Goal: Communication & Community: Answer question/provide support

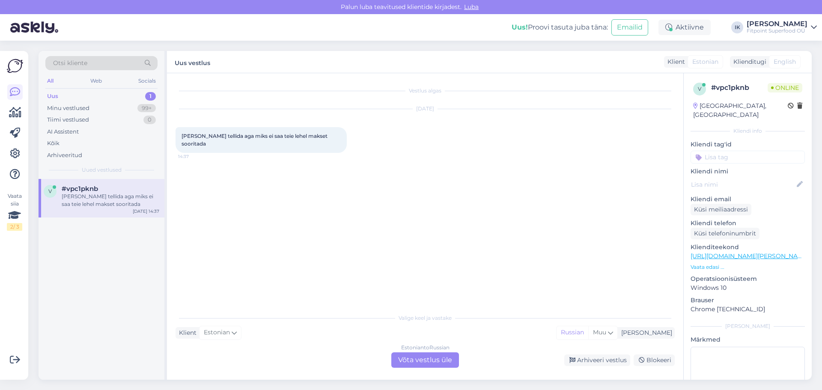
click at [426, 358] on div "Estonian to Russian Võta vestlus üle" at bounding box center [425, 359] width 68 height 15
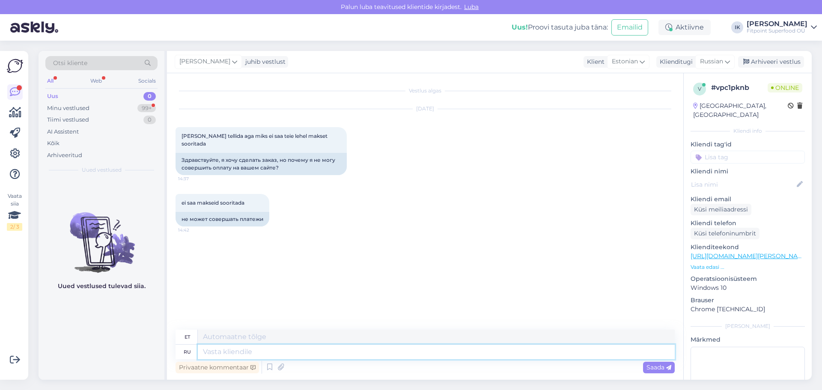
click at [265, 350] on textarea at bounding box center [436, 352] width 477 height 15
type textarea "L"
type textarea "Добрый д"
type textarea "Lahke"
type textarea "Добрый день,"
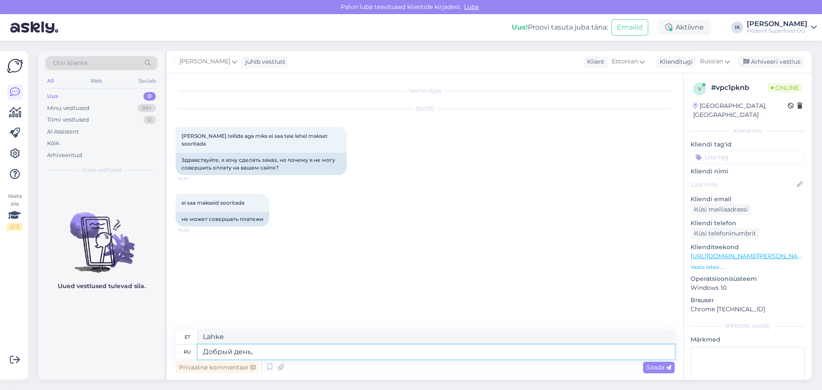
type textarea "Tere päevast"
type textarea "Добрый день,вы"
type textarea "Tere päevast, sina"
type textarea "Добрый день,уже с"
type textarea "Tere päevast, [GEOGRAPHIC_DATA]"
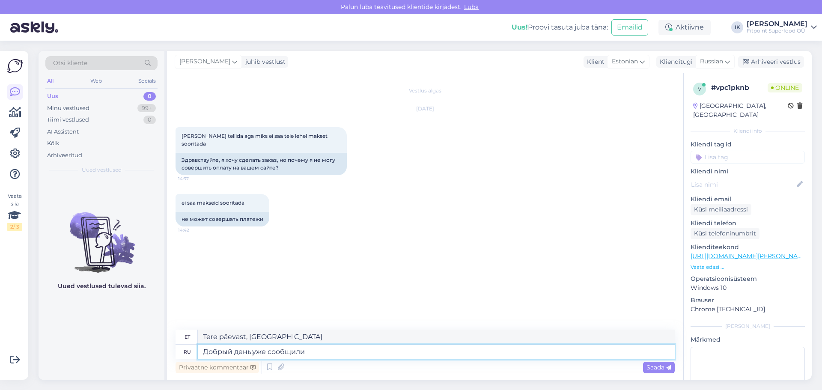
type textarea "Добрый день,уже сообщили о"
type textarea "Tere päevast, oleme juba teatanud"
type textarea "Добрый день,уже сообщили о банной п"
type textarea "Tere päevast, nad on juba supelmajast teatanud."
type textarea "Добрый день,уже сообщили о банной проб"
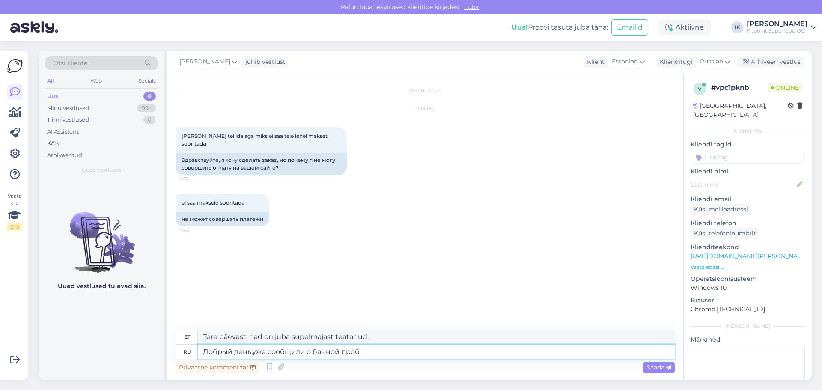
type textarea "Tere päevast, nad on juba vannitestist teatanud."
type textarea "Добрый день,уже сообщили о банной проблеме в"
type textarea "Tere päevast, me juba teatasime vanniprobleemist."
type textarea "Добрый день,уже сообщили о банной проблеме в и"
type textarea "Tere päevast, me oleme juba vanniprobleemist teatanud"
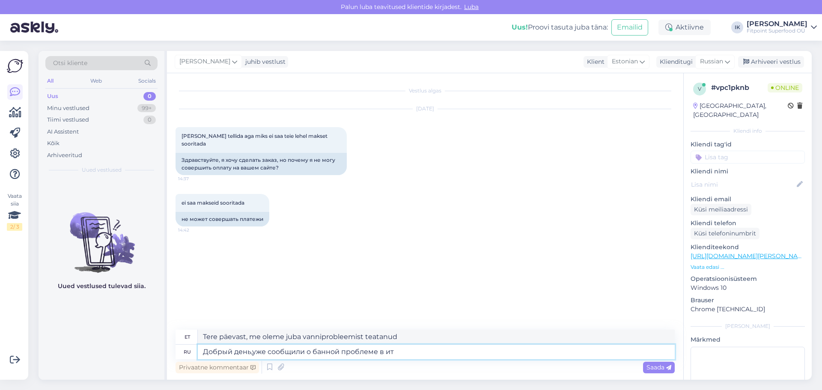
type textarea "Добрый день,уже сообщили о банной проблеме в ит"
type textarea "Tere päevast, oleme juba teatanud IT-osakonna vanniprobleemist"
type textarea "Добрый день,уже сообщили о банной проблеме в ит отдел"
type textarea "Tere päevast, oleme vanniprobleemist juba IT-osakonda teavitanud."
click at [318, 354] on textarea "Добрый день,уже сообщили о банной проблеме в ит отдел" at bounding box center [436, 352] width 477 height 15
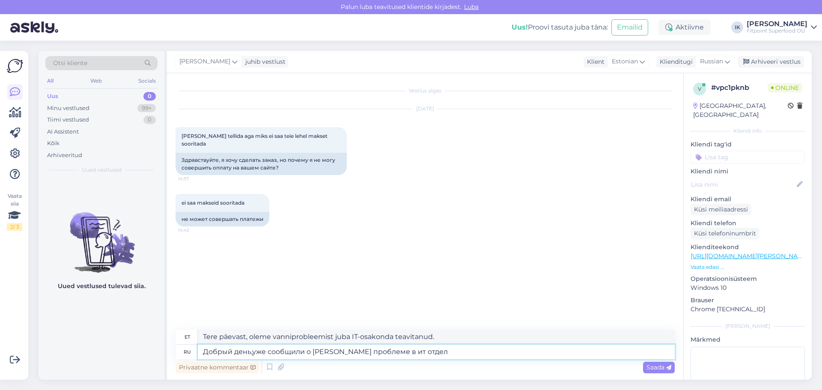
type textarea "Добрый день,уже сообщили о данной проблеме в ит отдел"
type textarea "Tere päevast, oleme sellest probleemist juba IT-osakonda teavitanud."
click at [421, 352] on textarea "Добрый день,уже сообщили о данной проблеме в ит отдел" at bounding box center [436, 352] width 477 height 15
type textarea "Добрый день,уже сообщили о данной проблеме в ит отдел,ждем"
type textarea "Tere päevast, oleme sellest probleemist juba IT-osakonnale teatanud, ootame"
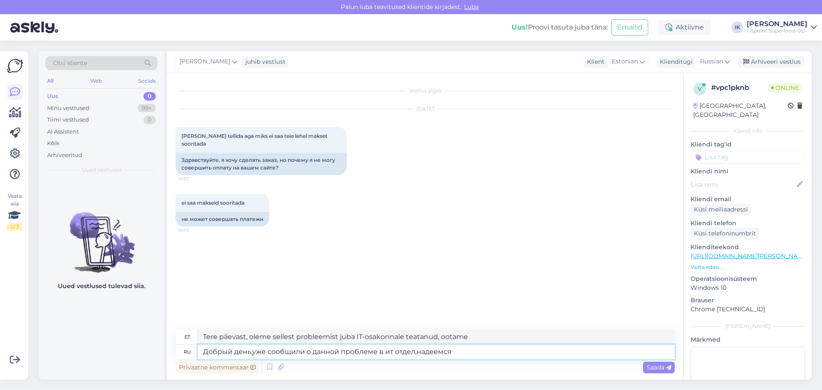
type textarea "Добрый день,уже сообщили о данной проблеме в ит отдел,надеемся с"
type textarea "Tere päevast, oleme sellest probleemist juba IT-osakonda teavitanud, loodame"
type textarea "Добрый день,уже сообщили о данной проблеме в ит отдел,надеемся скоро"
type textarea "Tere päevast, oleme sellest probleemist juba IT-osakonnale teatanud, loodame pe…"
type textarea "Добрый день,уже сообщили о данной проблеме в ит отдел,надеемся скоро исправят,п…"
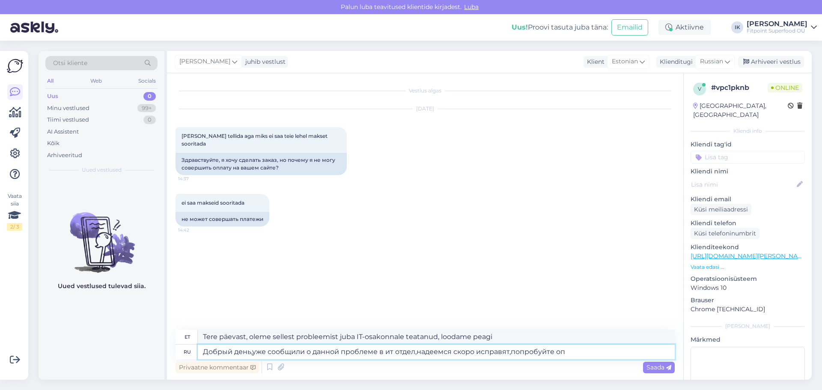
type textarea "Tere päevast, oleme sellest probleemist juba IT-osakonnale teatanud, loodame, e…"
type textarea "Добрый день,уже сообщили о данной проблеме в ит отдел,надеемся скоро исправят,п…"
type textarea "Tere päevast, oleme sellest probleemist juba IT-osakonnale teatanud, loodame, e…"
type textarea "Добрый день,уже сообщили о данной проблеме в ит отдел,надеемся скоро исправят,п…"
type textarea "Tere päevast, oleme sellest probleemist juba IT-osakonnale teatanud, loodame, e…"
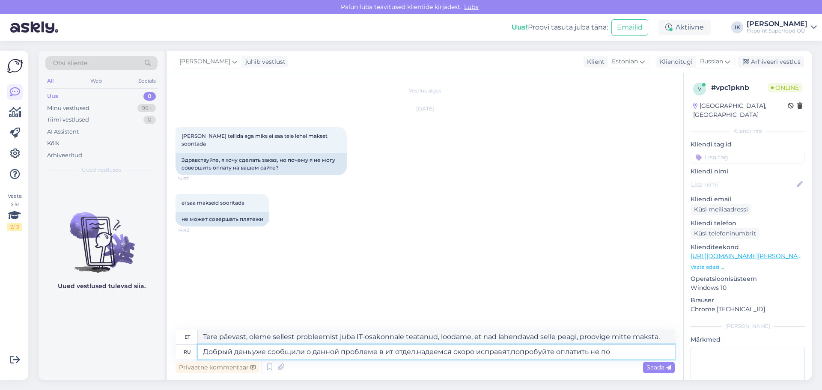
type textarea "Добрый день,уже сообщили о данной проблеме в ит отдел,надеемся скоро исправят,п…"
type textarea "Tere päevast, oleme sellest probleemist juba IT-osakonnale teatanud, loodame, e…"
type textarea "Добрый день,уже сообщили о данной проблеме в ит отдел,надеемся скоро исправят,п…"
type textarea "Tere päevast, oleme sellest probleemist juba IT-osakonnale teatanud, loodame, e…"
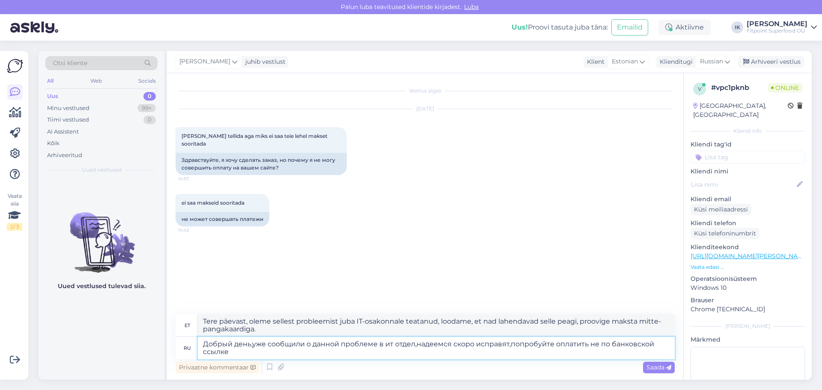
type textarea "Добрый день,уже сообщили о данной проблеме в ит отдел,надеемся скоро исправят,п…"
type textarea "Tere päevast, oleme sellest probleemist juba IT-osakonda teavitanud, loodame, e…"
type textarea "Добрый день,уже сообщили о данной проблеме в ит отдел,надеемся скоро исправят,п…"
type textarea "Tere päevast, oleme sellest probleemist juba IT-osakonnale teatanud, loodame, e…"
type textarea "Добрый день,уже сообщили о данной проблеме в ит отдел,надеемся скоро исправят,п…"
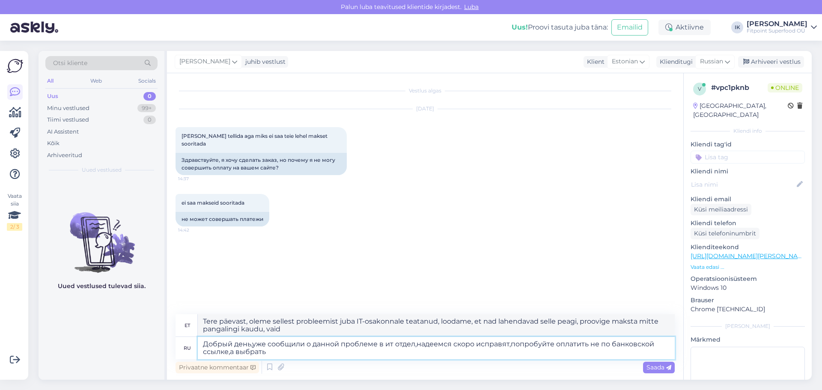
type textarea "Tere päevast, oleme sellest probleemist juba IT-osakonnale teatanud, loodame, e…"
type textarea "Добрый день,уже сообщили о данной проблеме в ит отдел,надеемся скоро исправят,п…"
type textarea "Tere päevast, oleme sellest probleemist juba IT-osakonnale teatanud, loodame, e…"
type textarea "Добрый день,уже сообщили о данной проблеме в ит отдел,надеемся скоро исправят,п…"
type textarea "Tere päevast, oleme sellest probleemist juba IT-osakonda teavitanud, loodame, e…"
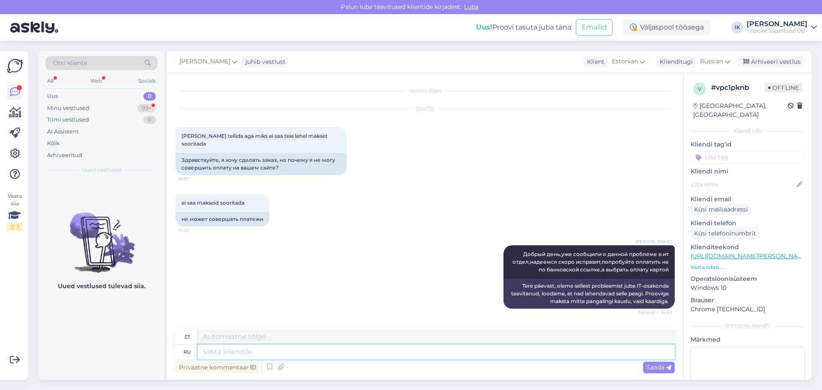
scroll to position [99, 0]
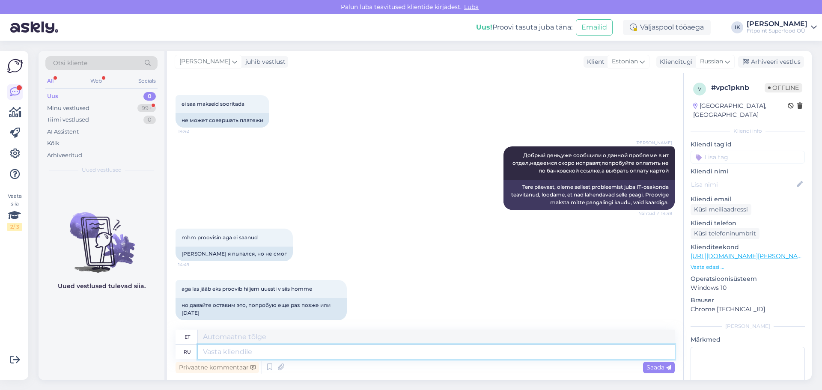
click at [369, 351] on textarea at bounding box center [436, 352] width 477 height 15
type textarea "Хорошо,"
type textarea "Trahv"
type textarea "Хорошо,если"
type textarea "Noh, kui"
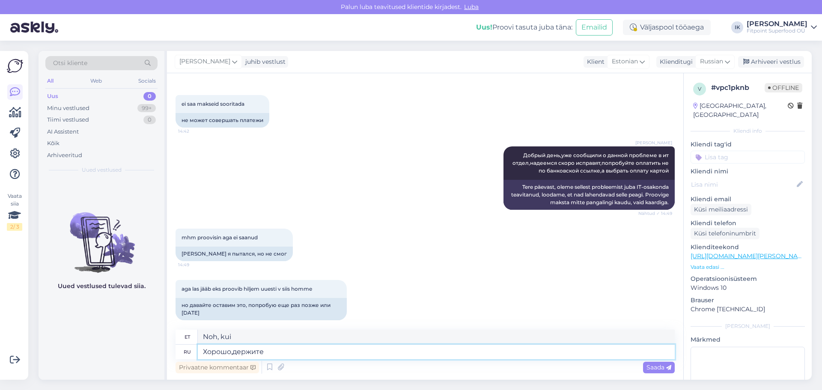
type textarea "Хорошо,держите н"
type textarea "Olgu, palun väga."
type textarea "Хорошо,держите нас в"
type textarea "[PERSON_NAME], hoidke meid."
type textarea "Хорошо,держите нас в к"
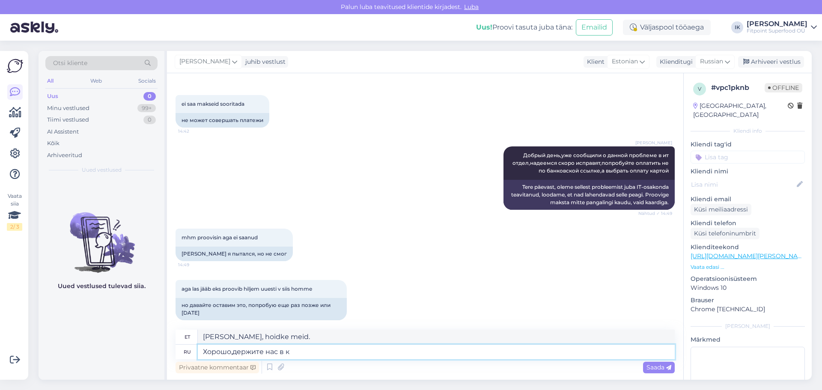
type textarea "[PERSON_NAME], hoidke meid sees"
type textarea "Хорошо,держите нас в [GEOGRAPHIC_DATA]"
type textarea "[PERSON_NAME], hoidke meid kursis."
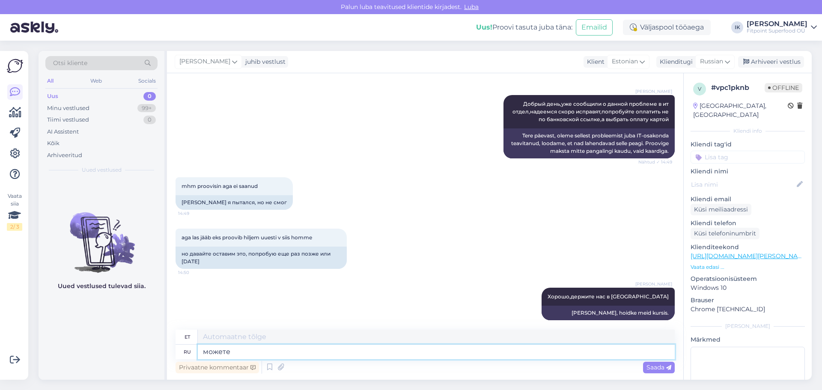
type textarea "можете"
type textarea "sa saad"
type textarea "можете прислать"
type textarea "kas sa saaksid saata"
type textarea "можете прислать скрин о"
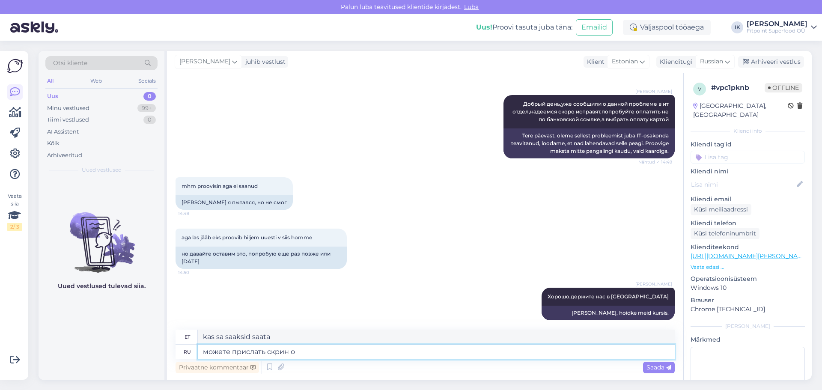
type textarea "kas saaksid ekraanipildi saata"
type textarea "можете прислать скрин ошибки,чтоб"
type textarea "kas saaksid veast ekraanipildi saata, et"
type textarea "можете прислать скрин ошибки,чтоб мы п"
type textarea "kas saaksite meile veast ekraanipildi saata, et me saaksime"
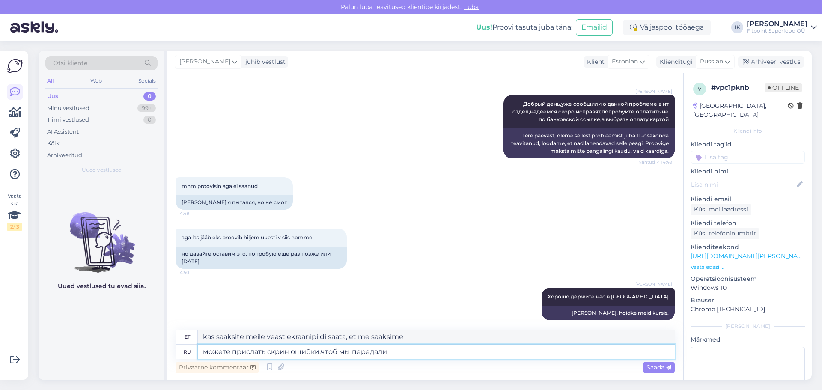
type textarea "можете прислать скрин ошибки,чтоб мы передали [PERSON_NAME]"
type textarea "kas saaksite veast ekraanipildi saata, et saaksime selle edasi anda?"
type textarea "можете прислать скрин ошибки,чтоб мы передали его в и"
type textarea "kas saaksite veast ekraanipildi saata, et saaksime selle edastada?"
type textarea "можете прислать скрин ошибки,чтоб мы передали его в ит"
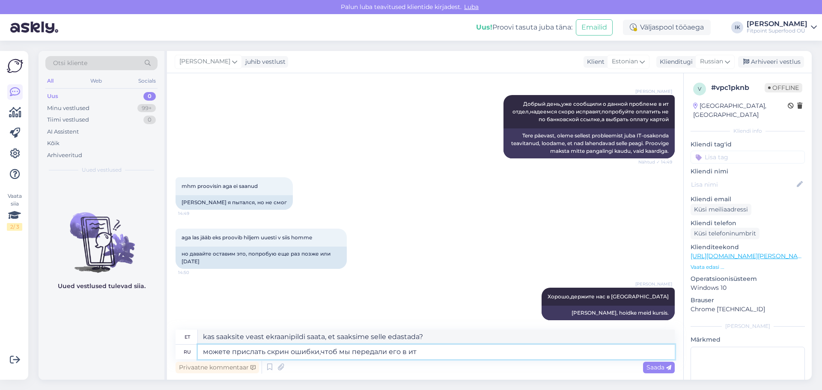
type textarea "Kas saaksite veast ekraanipildi saata, et saaksime selle IT-osakonda edastada?"
type textarea "можете прислать скрин ошибки,чтоб мы передали его в ит отдел"
type textarea "Kas saaksite veast ekraanipildi saata, et saaksime selle IT-osakonnale edastada?"
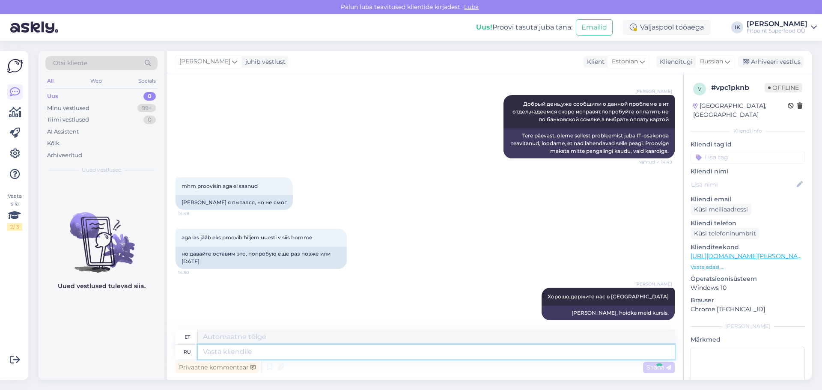
scroll to position [217, 0]
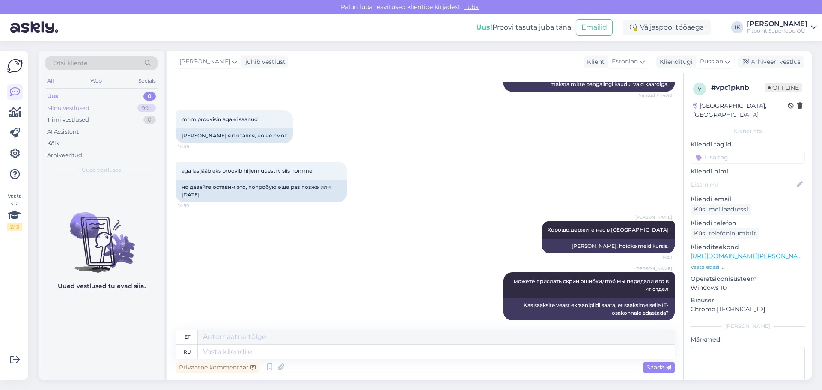
click at [90, 110] on div "Minu vestlused 99+" at bounding box center [101, 108] width 112 height 12
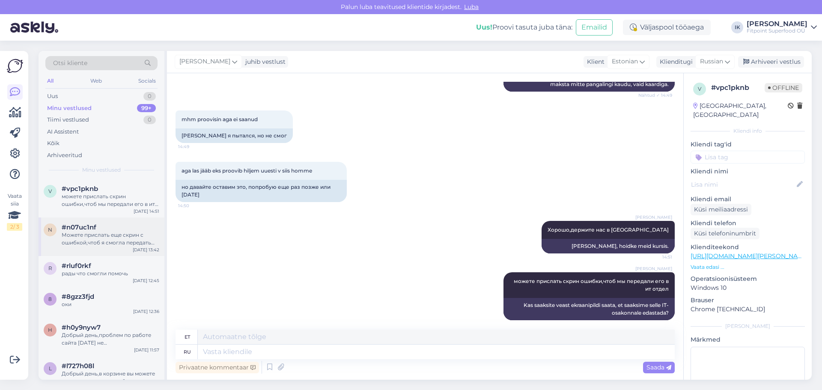
click at [128, 242] on div "Можете прислать еще скрин с ошибкой,чтоб я смогла передать его ит отделу" at bounding box center [111, 238] width 98 height 15
